Goal: Book appointment/travel/reservation

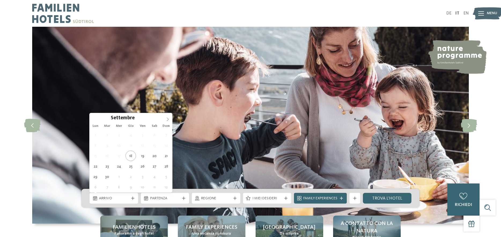
click at [166, 118] on icon at bounding box center [168, 120] width 4 height 4
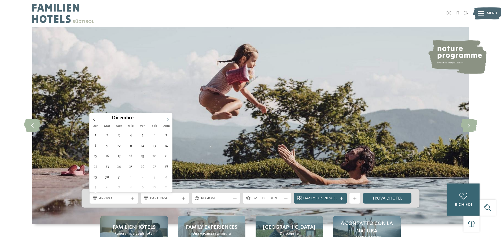
type input "****"
click at [166, 118] on icon at bounding box center [168, 120] width 4 height 4
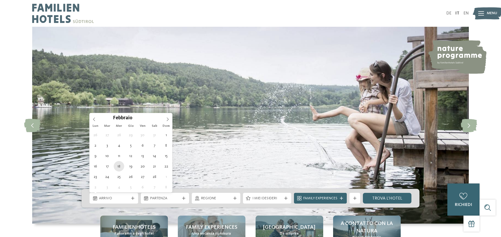
type div "[DATE]"
type input "****"
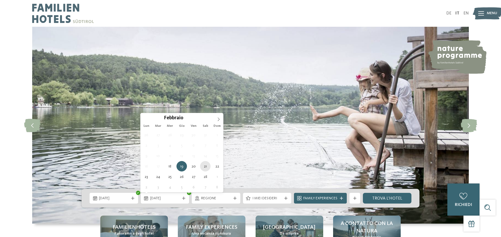
type div "[DATE]"
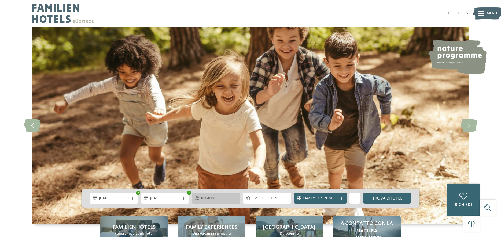
click at [235, 199] on icon at bounding box center [234, 198] width 3 height 3
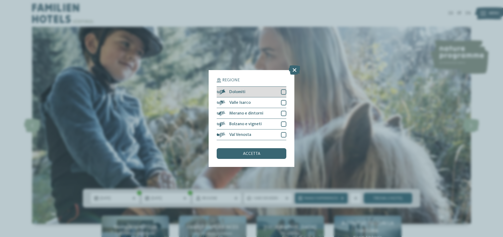
click at [281, 90] on div at bounding box center [283, 92] width 5 height 5
click at [282, 100] on div at bounding box center [283, 102] width 5 height 5
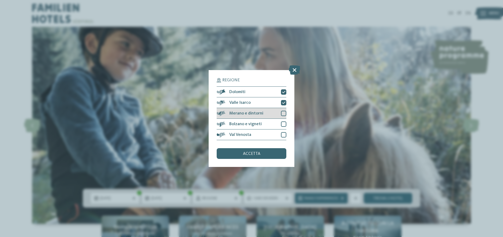
drag, startPoint x: 284, startPoint y: 86, endPoint x: 283, endPoint y: 91, distance: 4.8
click at [284, 111] on div at bounding box center [283, 113] width 5 height 5
click at [282, 122] on div at bounding box center [283, 124] width 5 height 5
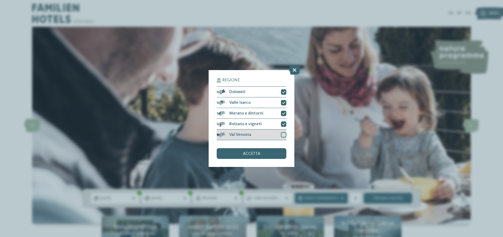
click at [283, 132] on div at bounding box center [283, 134] width 5 height 5
click at [264, 148] on div "accetta" at bounding box center [252, 153] width 70 height 11
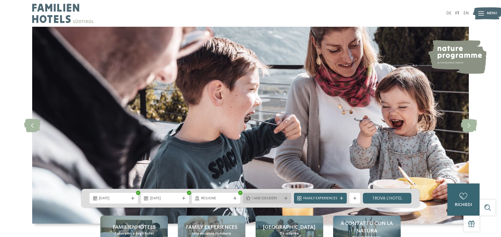
click at [288, 199] on div "I miei desideri" at bounding box center [267, 198] width 49 height 11
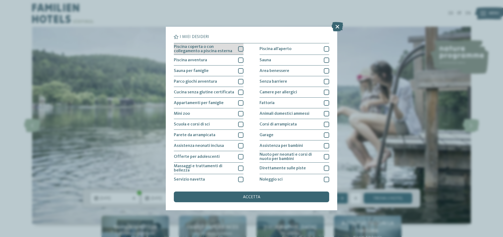
click at [238, 47] on div at bounding box center [240, 48] width 5 height 5
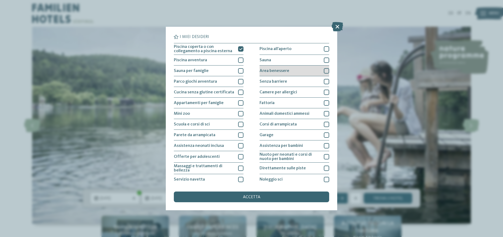
click at [327, 71] on div at bounding box center [326, 70] width 5 height 5
click at [327, 60] on div at bounding box center [326, 60] width 5 height 5
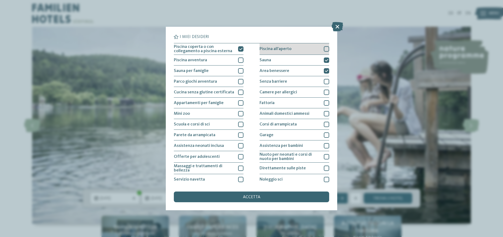
click at [325, 46] on div "Piscina all'aperto" at bounding box center [295, 49] width 70 height 12
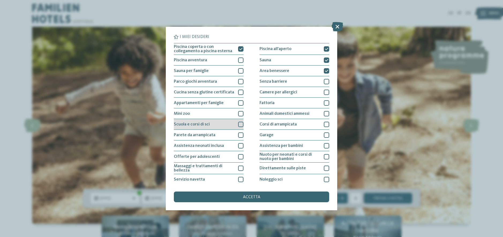
click at [239, 124] on div at bounding box center [240, 124] width 5 height 5
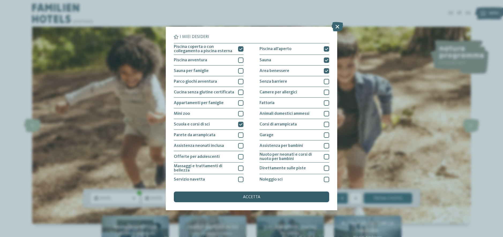
click at [252, 195] on span "accetta" at bounding box center [251, 197] width 17 height 4
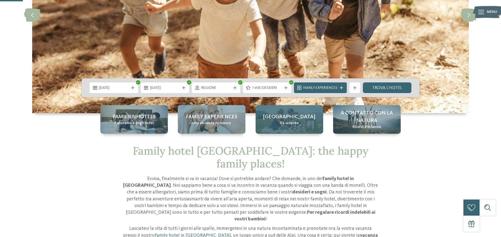
scroll to position [112, 0]
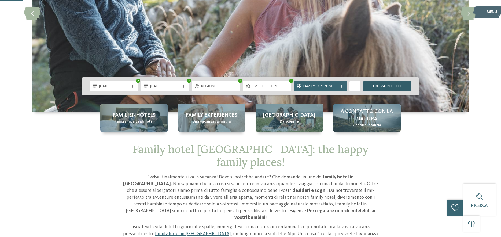
click at [391, 85] on link "trova l’hotel" at bounding box center [387, 86] width 49 height 11
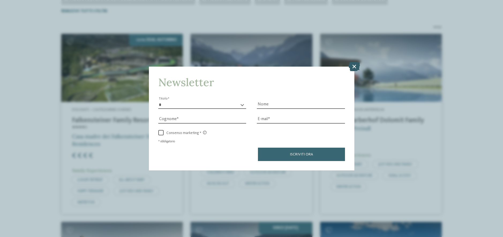
click at [357, 62] on icon at bounding box center [355, 66] width 12 height 9
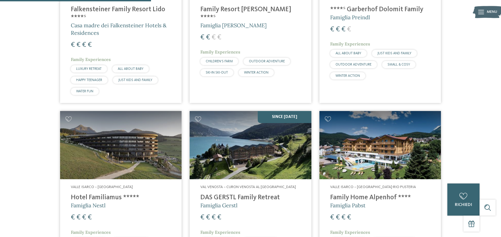
scroll to position [300, 0]
click at [125, 155] on img at bounding box center [120, 145] width 121 height 68
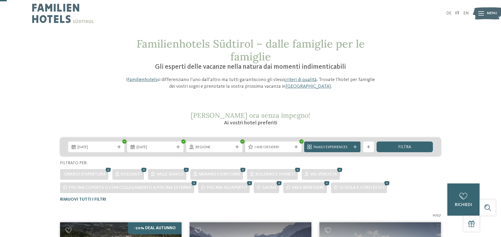
scroll to position [0, 0]
click at [244, 170] on icon at bounding box center [243, 170] width 8 height 7
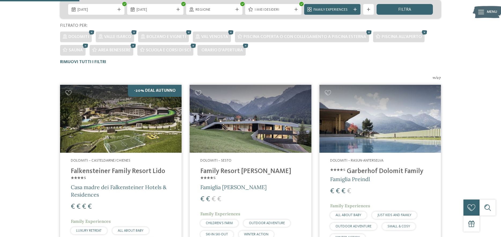
scroll to position [128, 0]
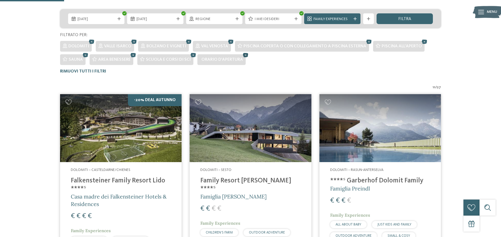
click at [243, 55] on icon at bounding box center [246, 55] width 8 height 7
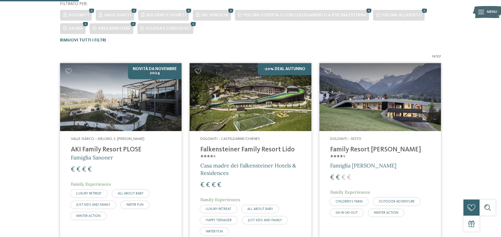
scroll to position [157, 0]
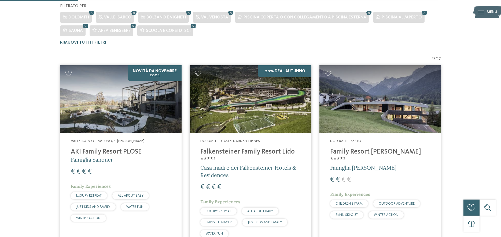
click at [364, 122] on img at bounding box center [379, 99] width 121 height 68
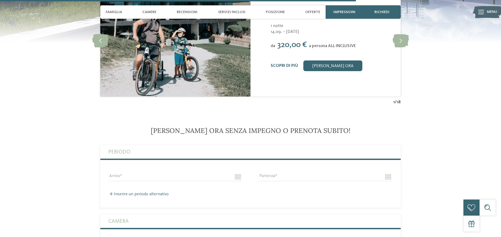
scroll to position [1342, 0]
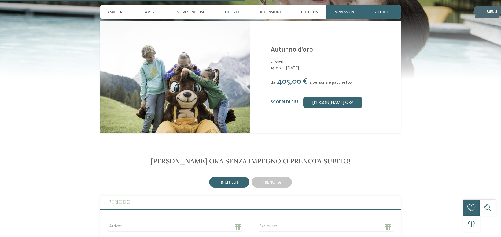
scroll to position [792, 0]
